Goal: Transaction & Acquisition: Download file/media

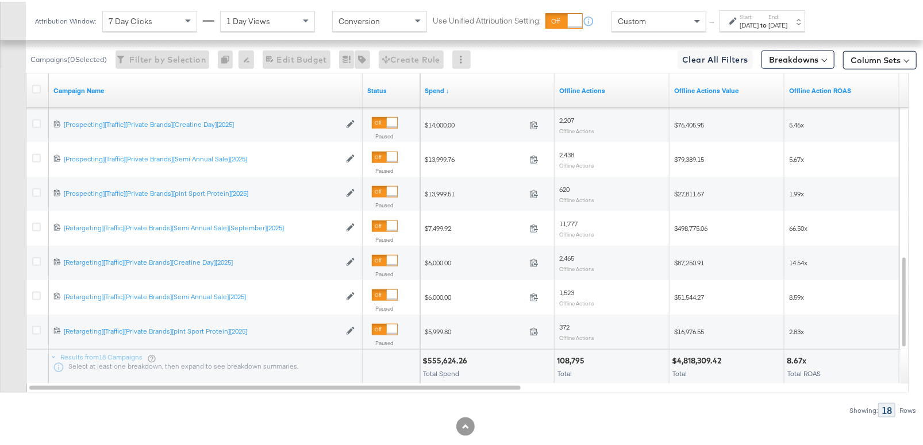
scroll to position [664, 0]
click at [37, 83] on icon at bounding box center [36, 86] width 9 height 9
click at [0, 0] on input "checkbox" at bounding box center [0, 0] width 0 height 0
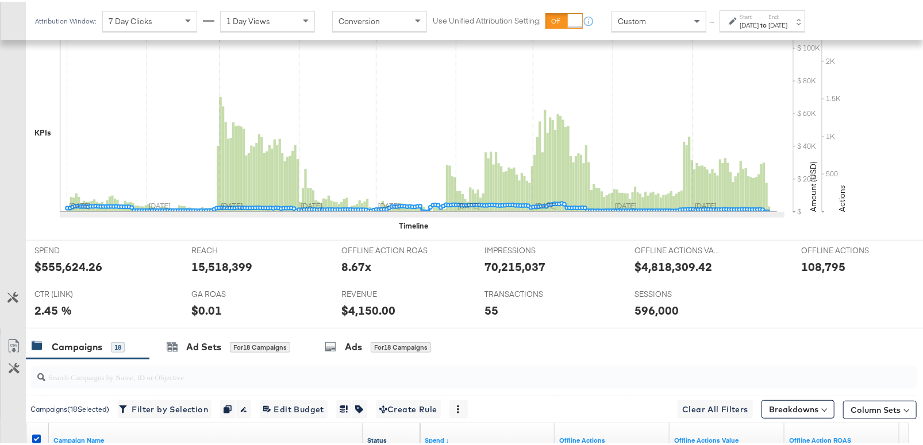
scroll to position [489, 0]
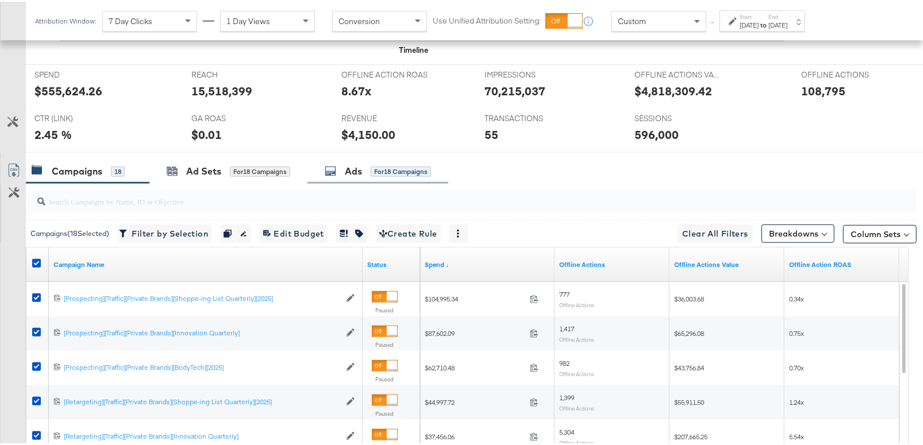
click at [352, 165] on div "Ads" at bounding box center [353, 169] width 17 height 13
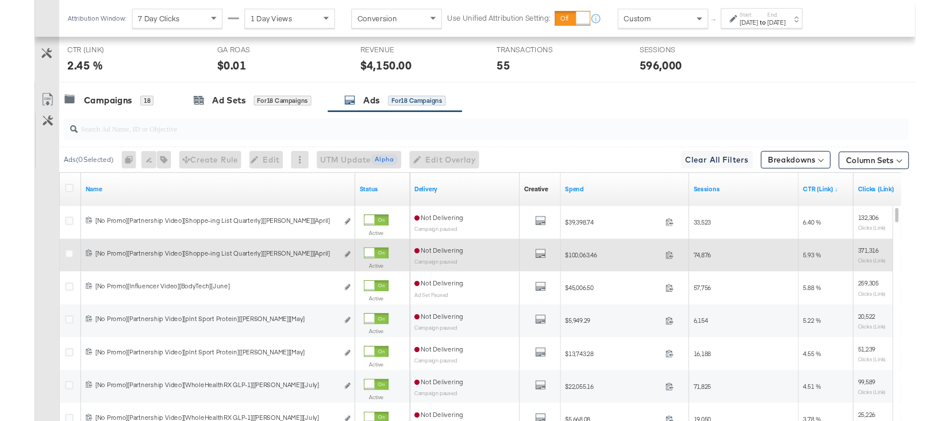
scroll to position [597, 0]
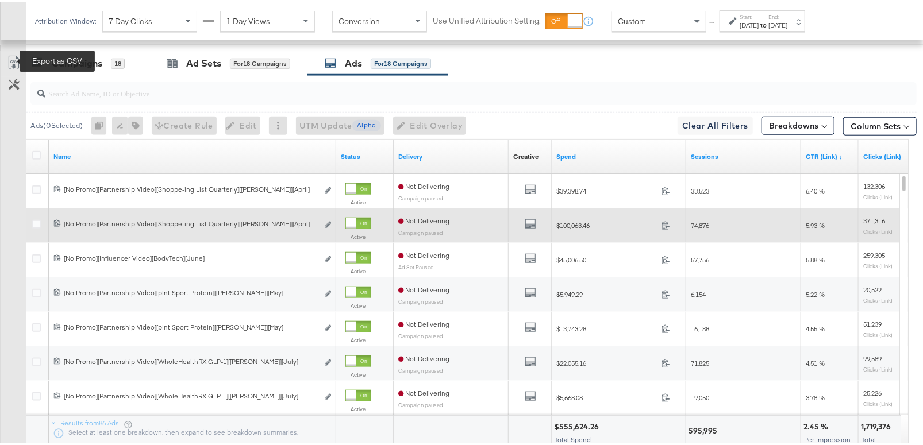
click at [11, 59] on icon at bounding box center [14, 61] width 14 height 14
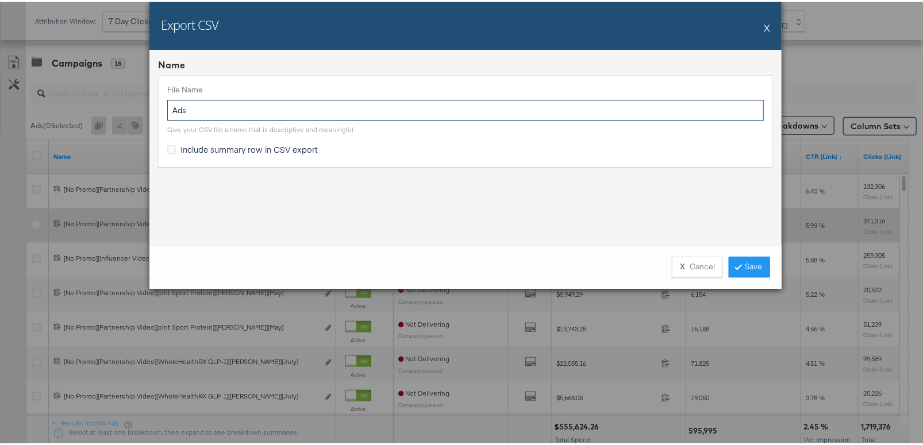
click at [171, 109] on input "Ads" at bounding box center [465, 108] width 597 height 21
click at [170, 109] on input "Ads" at bounding box center [465, 108] width 597 height 21
type input "Private Brand Best Ads"
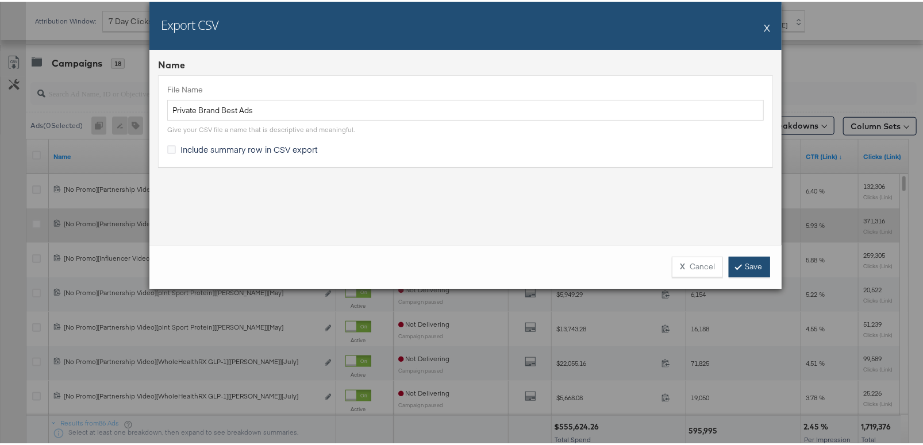
click at [737, 263] on icon at bounding box center [738, 265] width 3 height 7
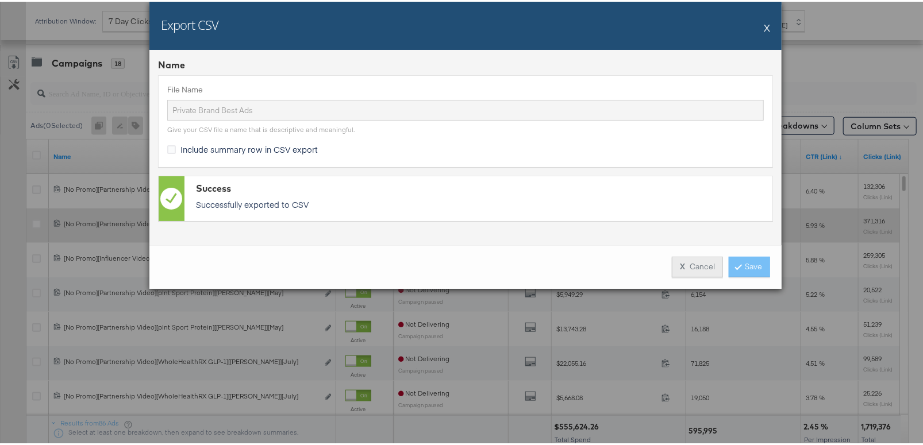
click at [709, 267] on button "X Cancel" at bounding box center [697, 265] width 51 height 21
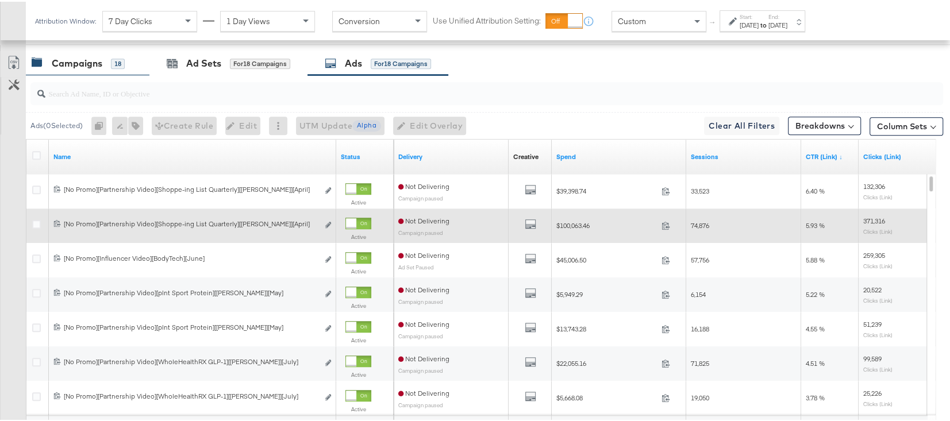
click at [101, 64] on div "Campaigns" at bounding box center [77, 61] width 51 height 13
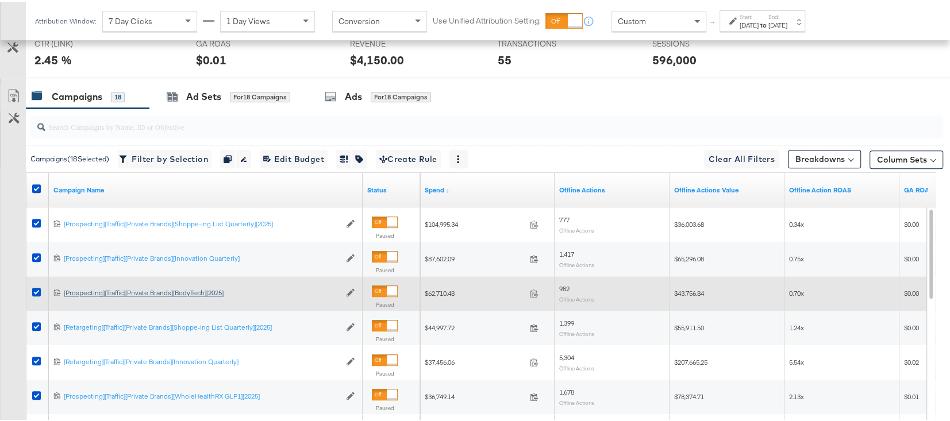
scroll to position [345, 0]
